Goal: Task Accomplishment & Management: Use online tool/utility

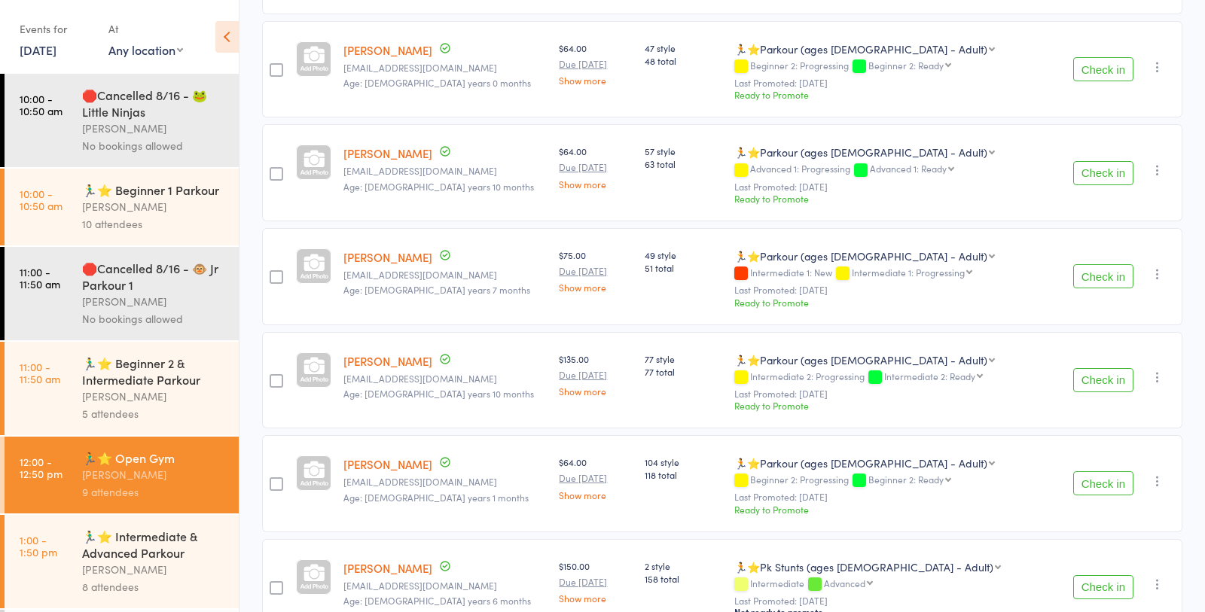
scroll to position [549, 0]
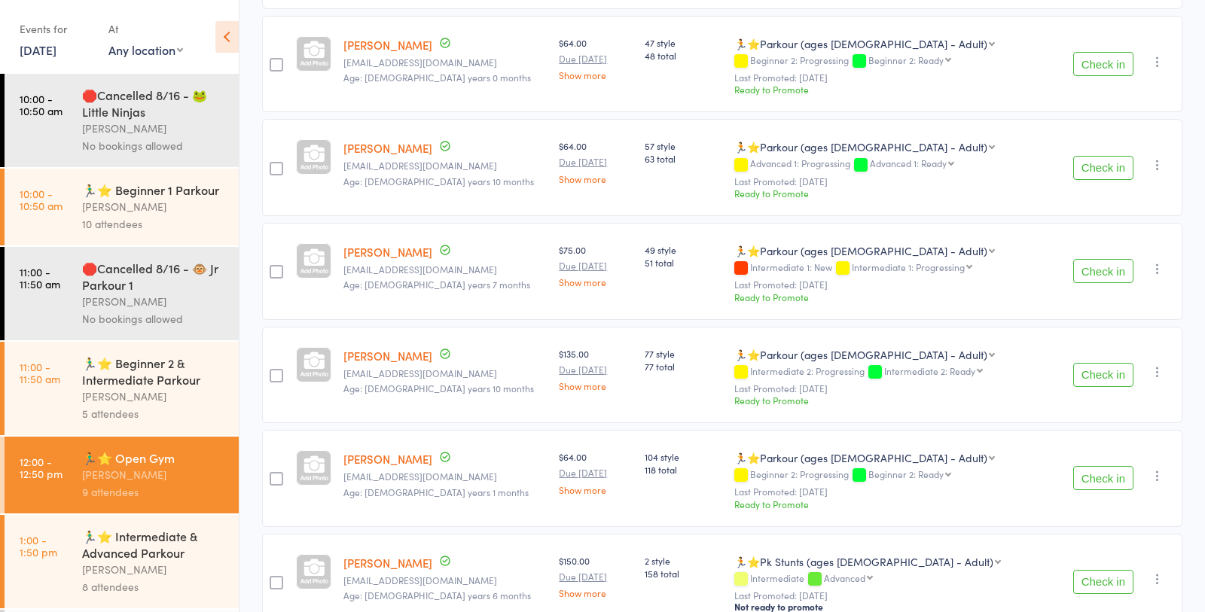
click at [1087, 370] on button "Check in" at bounding box center [1103, 375] width 60 height 24
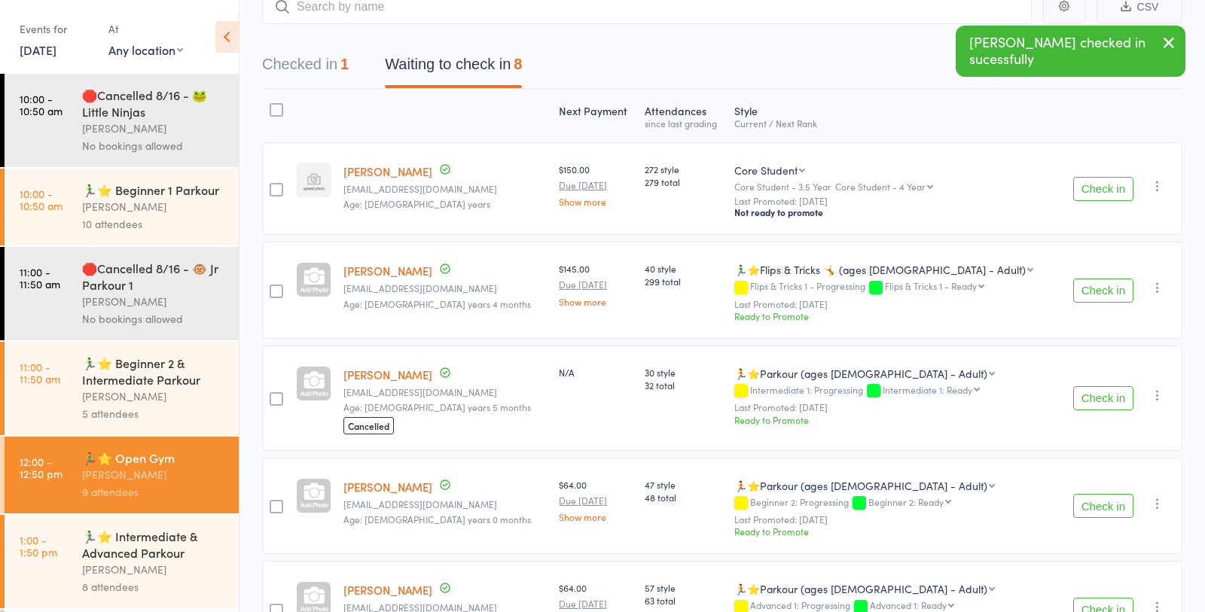
scroll to position [102, 0]
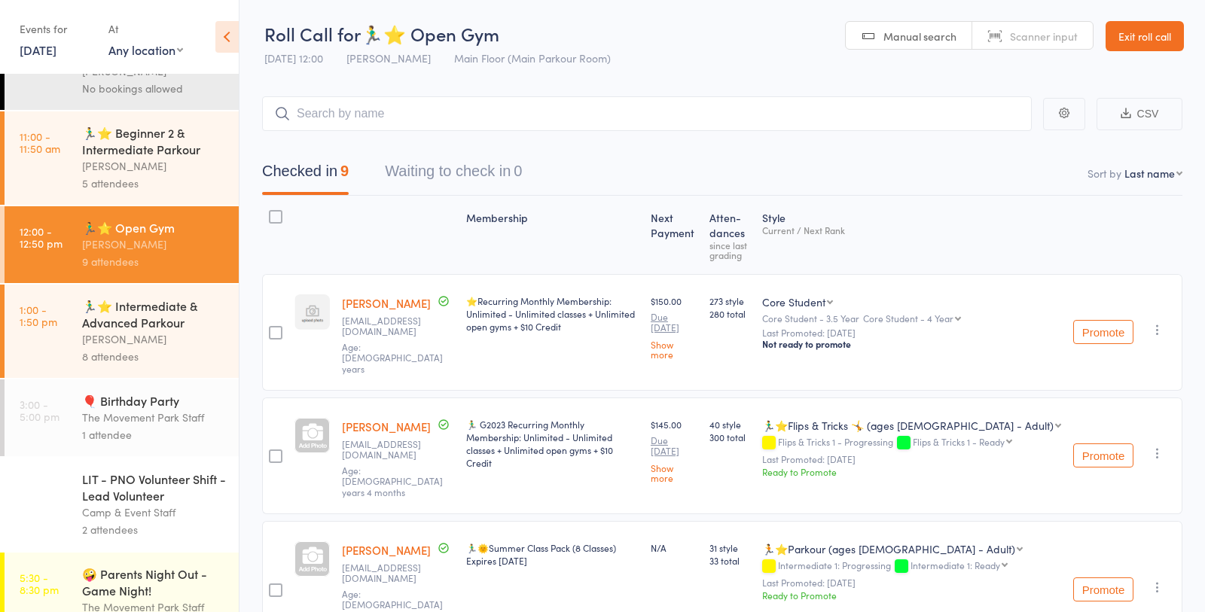
scroll to position [275, 0]
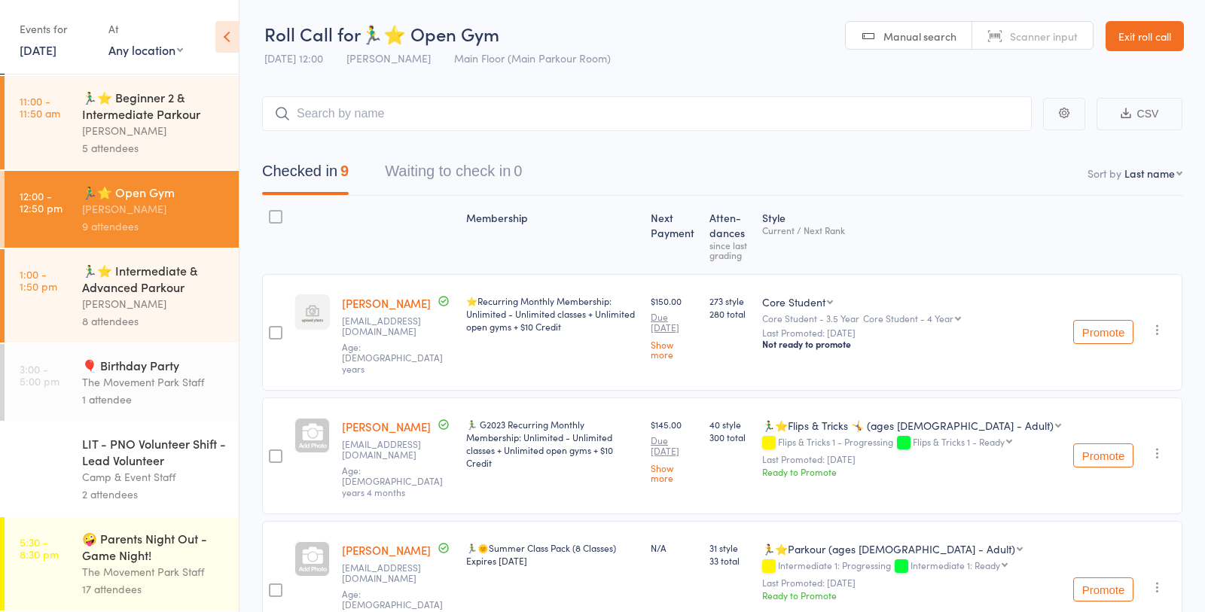
click at [136, 286] on div "🏃‍♂️⭐ Intermediate & Advanced Parkour" at bounding box center [154, 278] width 144 height 33
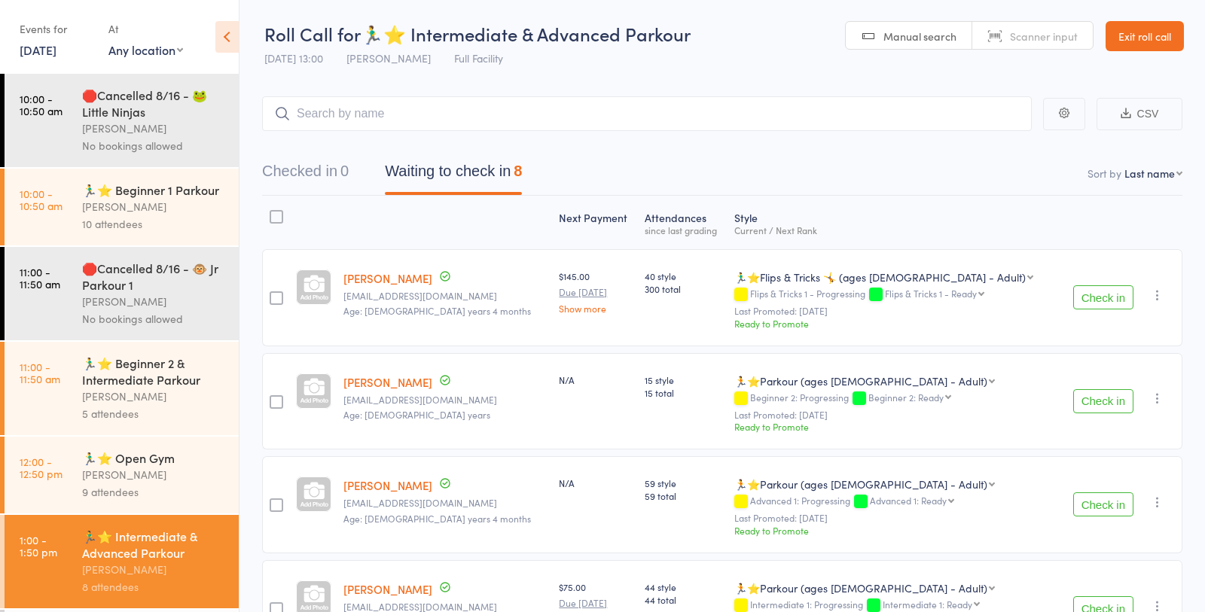
click at [1098, 297] on button "Check in" at bounding box center [1103, 297] width 60 height 24
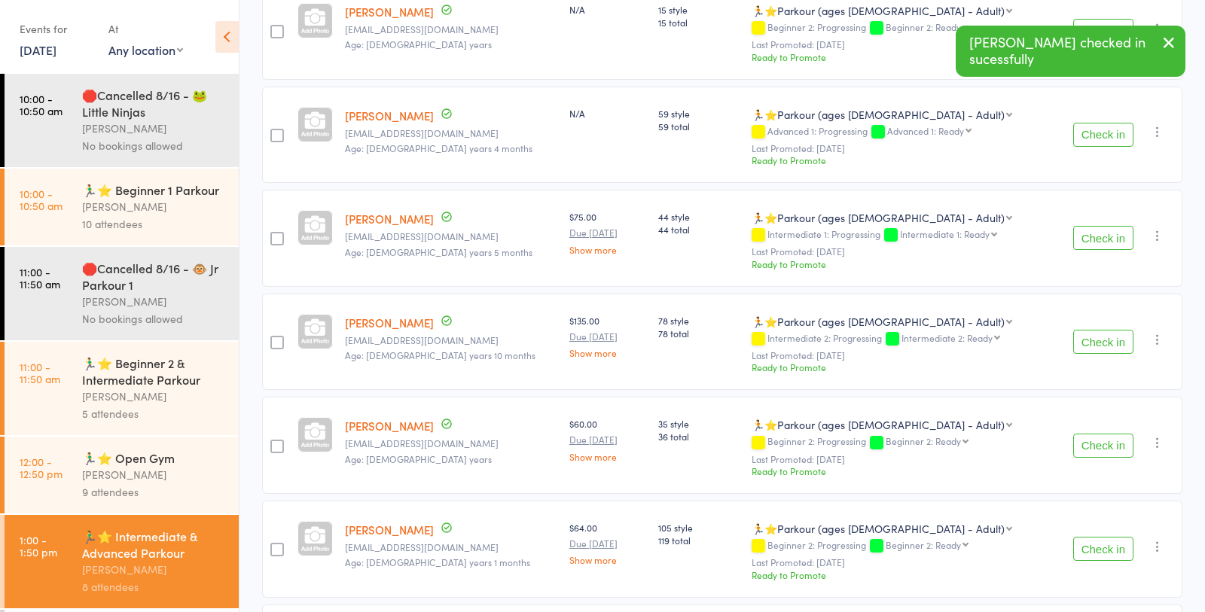
scroll to position [267, 0]
click at [1108, 334] on button "Check in" at bounding box center [1103, 341] width 60 height 24
click at [1104, 540] on button "Check in" at bounding box center [1103, 548] width 60 height 24
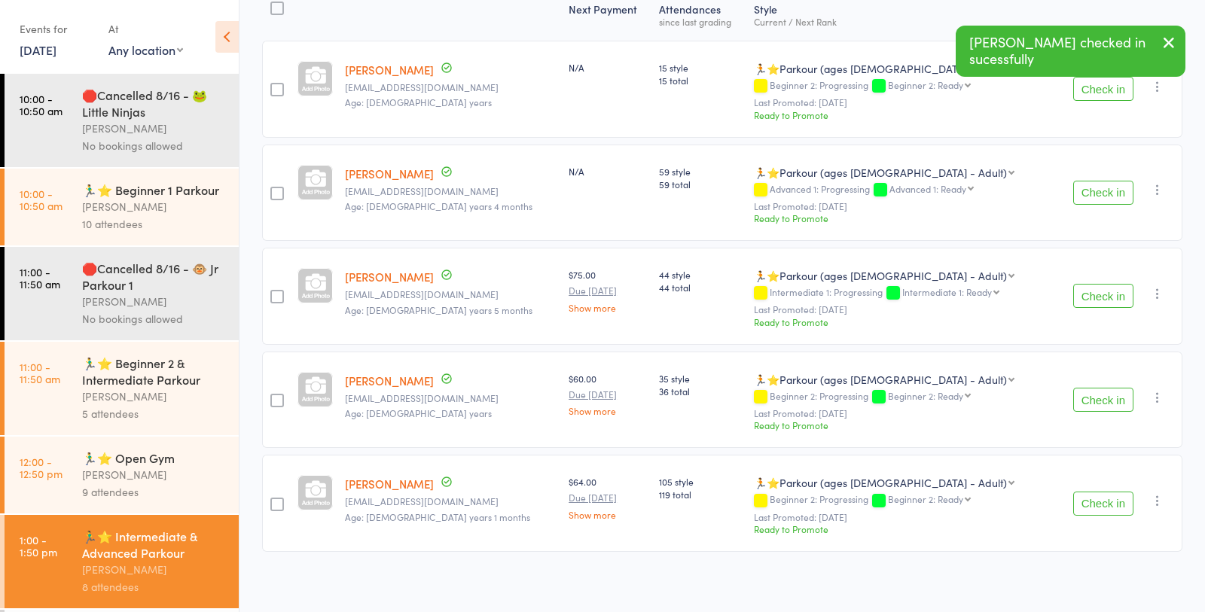
click at [1097, 494] on button "Check in" at bounding box center [1103, 504] width 60 height 24
